Goal: Feedback & Contribution: Leave review/rating

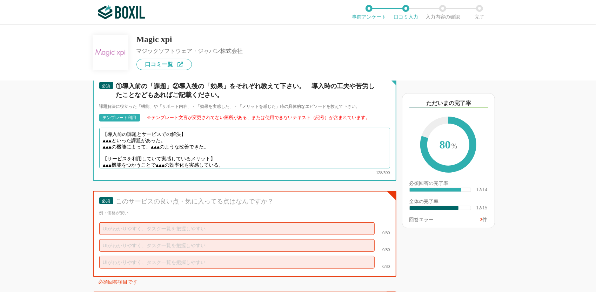
drag, startPoint x: 117, startPoint y: 132, endPoint x: 99, endPoint y: 132, distance: 18.2
click at [99, 132] on div "必須 ①導入前の「課題」②導入後の「効果」をそれぞれ教えて下さい。　導入時の工夫や苦労したことなどもあればご記載ください。 課題解決に役立った「機能」や「サポ…" at bounding box center [244, 129] width 303 height 106
click at [177, 141] on textarea "【導入前の課題とサービスでの解決】 ▲▲▲といった課題があった。 ▲▲▲の機能によって、▲▲▲のような改善できた。 【サービスを利用していて実感しているメリッ…" at bounding box center [244, 148] width 291 height 41
click at [225, 142] on textarea "【導入前の課題とサービスでの解決】 ▲▲▲といった課題があった。 ▲▲▲の機能によって、▲▲▲のような改善できた。 【サービスを利用していて実感しているメリッ…" at bounding box center [244, 148] width 291 height 41
click at [216, 151] on textarea "【導入前の課題とサービスでの解決】 ▲▲▲といった課題があった。 ▲▲▲の機能によって、▲▲▲のような改善できた。 【サービスを利用していて実感しているメリッ…" at bounding box center [244, 148] width 291 height 41
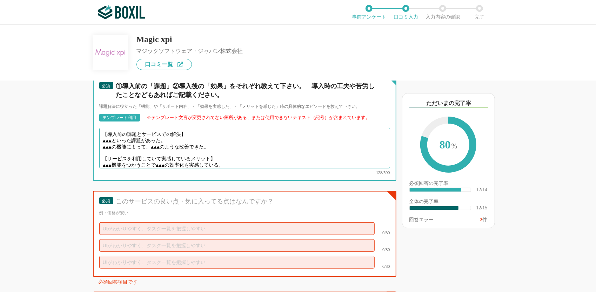
click at [238, 155] on textarea "【導入前の課題とサービスでの解決】 ▲▲▲といった課題があった。 ▲▲▲の機能によって、▲▲▲のような改善できた。 【サービスを利用していて実感しているメリッ…" at bounding box center [244, 148] width 291 height 41
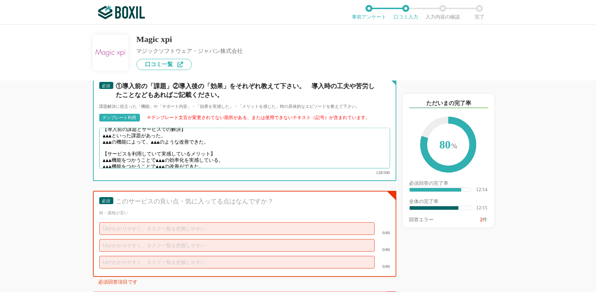
drag, startPoint x: 214, startPoint y: 153, endPoint x: 103, endPoint y: 129, distance: 113.3
click at [103, 129] on textarea "【導入前の課題とサービスでの解決】 ▲▲▲といった課題があった。 ▲▲▲の機能によって、▲▲▲のような改善できた。 【サービスを利用していて実感しているメリッ…" at bounding box center [244, 148] width 291 height 41
click at [127, 130] on textarea "【導入前の課題とサービスでの解決】 ▲▲▲といった課題があった。 ▲▲▲の機能によって、▲▲▲のような改善できた。 【サービスを利用していて実感しているメリッ…" at bounding box center [244, 148] width 291 height 41
drag, startPoint x: 118, startPoint y: 130, endPoint x: 101, endPoint y: 130, distance: 16.8
click at [101, 130] on textarea "【導入前の課題とサービスでの解決】 ▲▲▲といった課題があった。 ▲▲▲の機能によって、▲▲▲のような改善できた。 【サービスを利用していて実感しているメリッ…" at bounding box center [244, 148] width 291 height 41
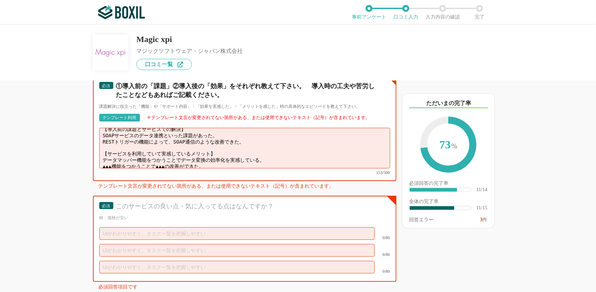
drag, startPoint x: 214, startPoint y: 156, endPoint x: 97, endPoint y: 162, distance: 117.6
click at [97, 162] on div "必須 ①導入前の「課題」②導入後の「効果」をそれぞれ教えて下さい。　導入時の工夫や苦労したことなどもあればご記載ください。 課題解決に役立った「機能」や「サポ…" at bounding box center [244, 129] width 303 height 106
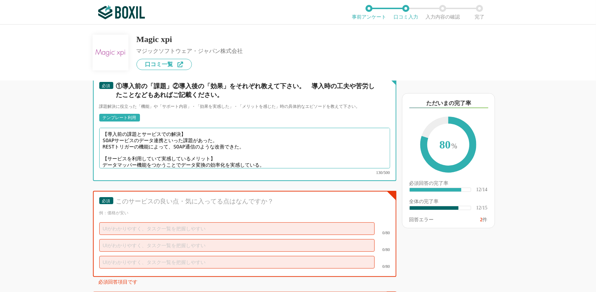
scroll to position [857, 0]
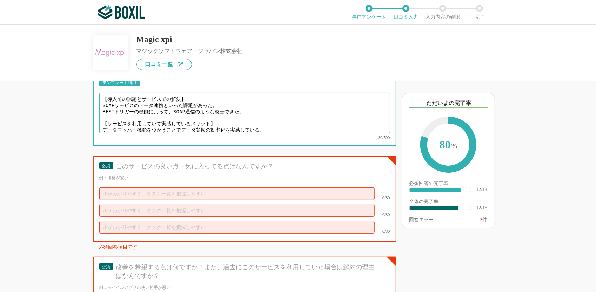
type textarea "【導入前の課題とサービスでの解決】 SOAPサービスのデータ連携といった課題があった。 RESTトリガーの機能によって、SOAP通信のような改善できた。 【サ…"
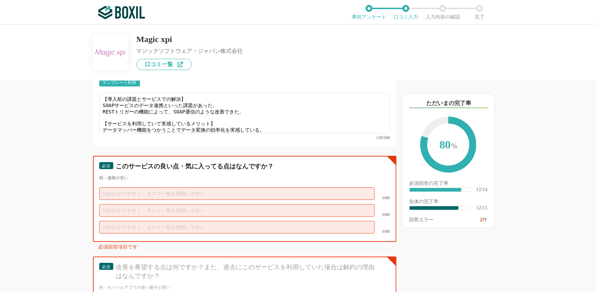
click at [165, 188] on input "text" at bounding box center [236, 194] width 275 height 13
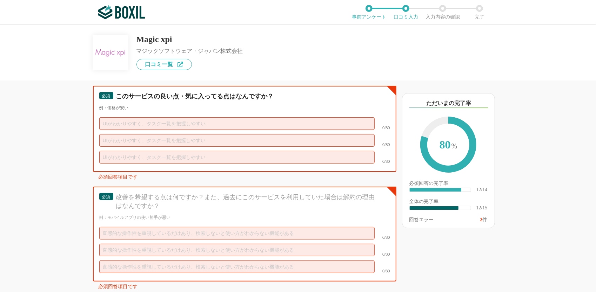
scroll to position [892, 0]
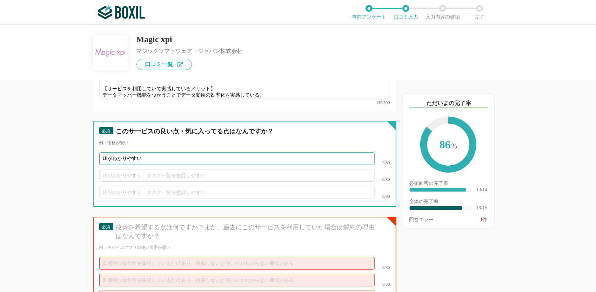
type input "UIがわかりやすい"
click at [130, 169] on input "text" at bounding box center [236, 175] width 275 height 13
type input "へ"
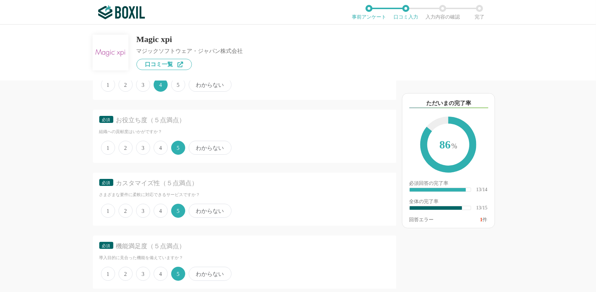
scroll to position [0, 0]
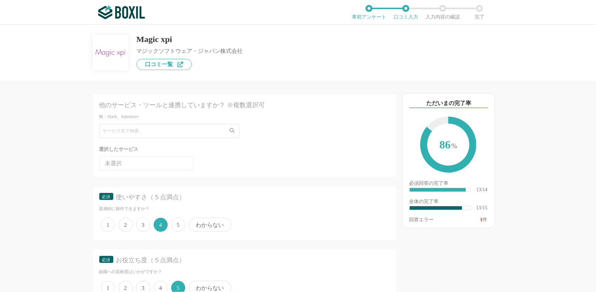
click at [128, 163] on li "未選択" at bounding box center [146, 164] width 94 height 14
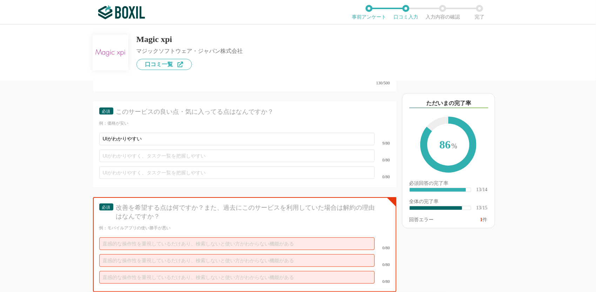
scroll to position [947, 0]
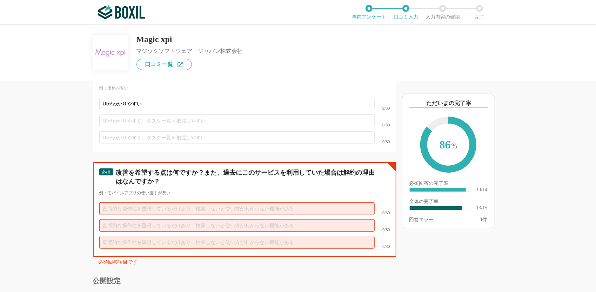
click at [139, 203] on input "text" at bounding box center [236, 209] width 275 height 13
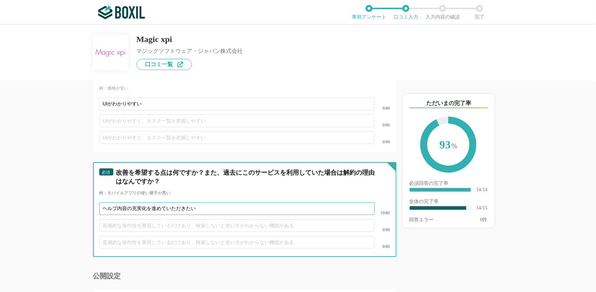
scroll to position [1017, 0]
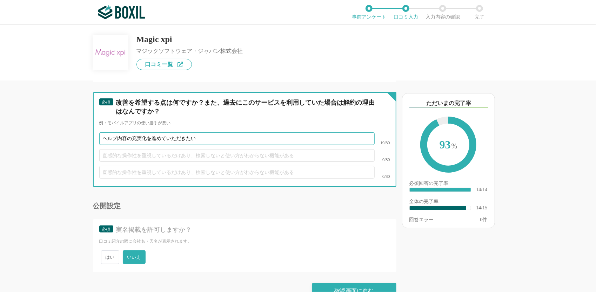
type input "ヘルプ内容の充実化を進めていただきたい"
click at [161, 149] on input "text" at bounding box center [236, 155] width 275 height 13
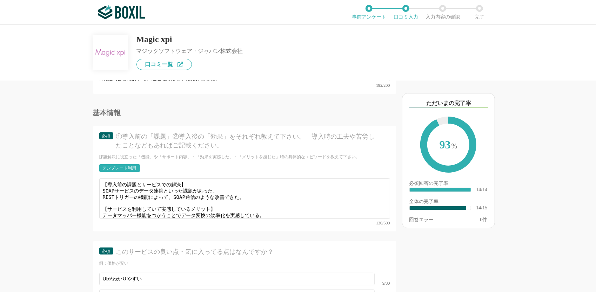
scroll to position [842, 0]
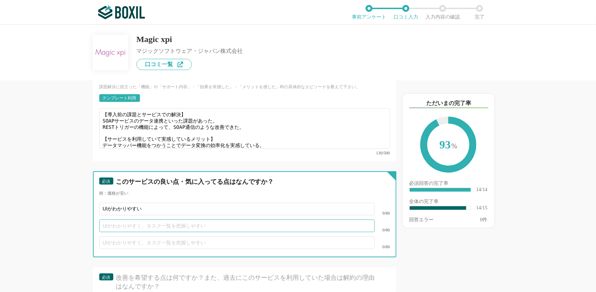
click at [145, 220] on input "text" at bounding box center [236, 226] width 275 height 13
type input "多彩な機能があり、概ね要件に応えることができる"
click at [225, 237] on input "text" at bounding box center [236, 243] width 275 height 13
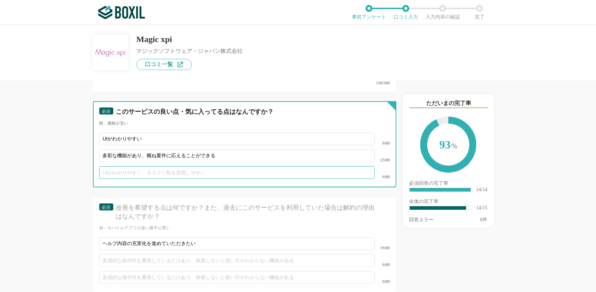
scroll to position [947, 0]
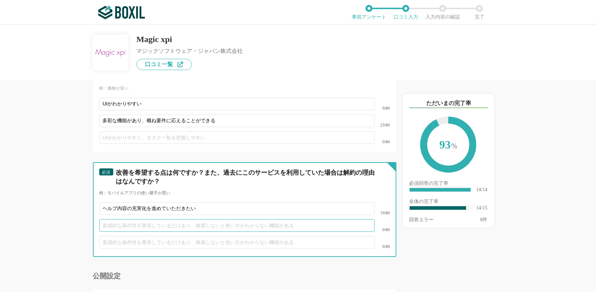
click at [189, 220] on input "text" at bounding box center [236, 226] width 275 height 13
type input "問題発生時のログについて、記載される内容を充実化いただきたい"
click at [163, 236] on input "text" at bounding box center [236, 242] width 275 height 13
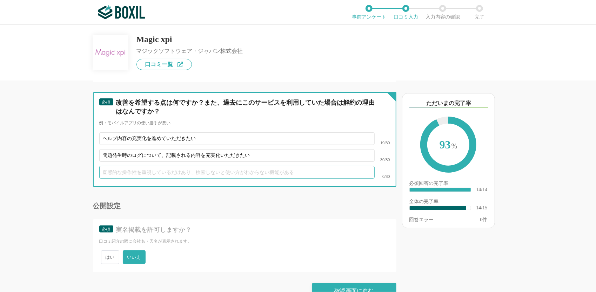
scroll to position [1023, 0]
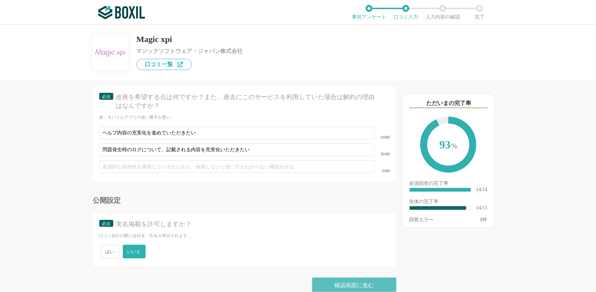
click at [345, 278] on div "確認画面に進む" at bounding box center [354, 285] width 84 height 15
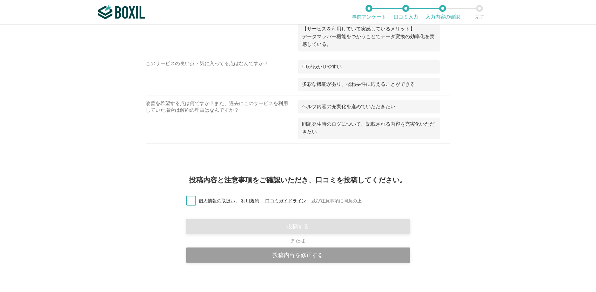
scroll to position [600, 0]
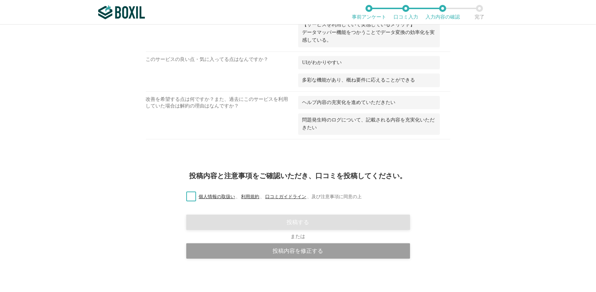
click at [186, 194] on label "個人情報の取扱い 、 利用規約 、 口コミガイドライン 、 及び注意事項に同意の上" at bounding box center [271, 197] width 181 height 7
click at [0, 0] on input "個人情報の取扱い 、 利用規約 、 口コミガイドライン 、 及び注意事項に同意の上" at bounding box center [0, 0] width 0 height 0
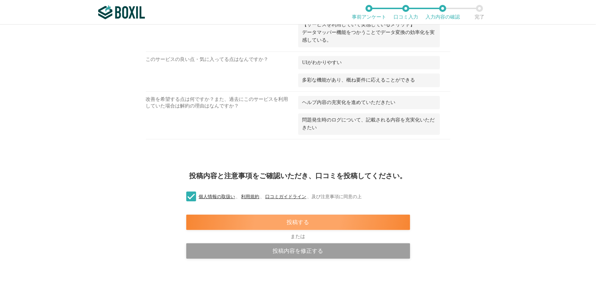
click at [302, 222] on div "投稿する" at bounding box center [298, 222] width 224 height 15
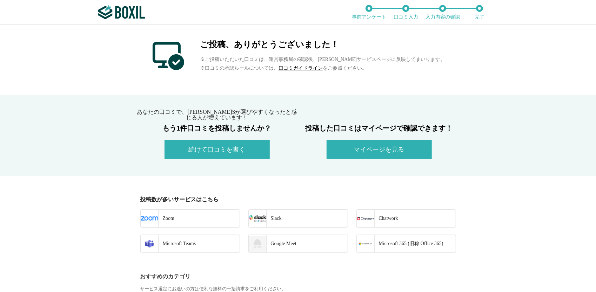
click at [243, 150] on button "続けて口コミを書く" at bounding box center [216, 149] width 105 height 19
click at [365, 157] on button "マイページを見る" at bounding box center [379, 149] width 105 height 19
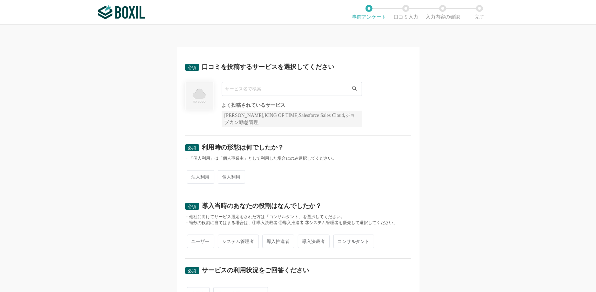
click at [155, 15] on link at bounding box center [126, 12] width 57 height 14
click at [126, 12] on img at bounding box center [121, 12] width 47 height 14
